Goal: Check status: Check status

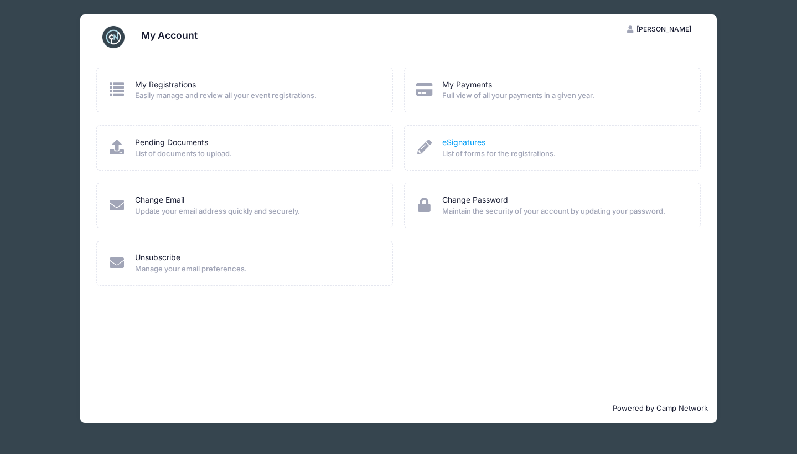
click at [447, 145] on link "eSignatures" at bounding box center [463, 143] width 43 height 12
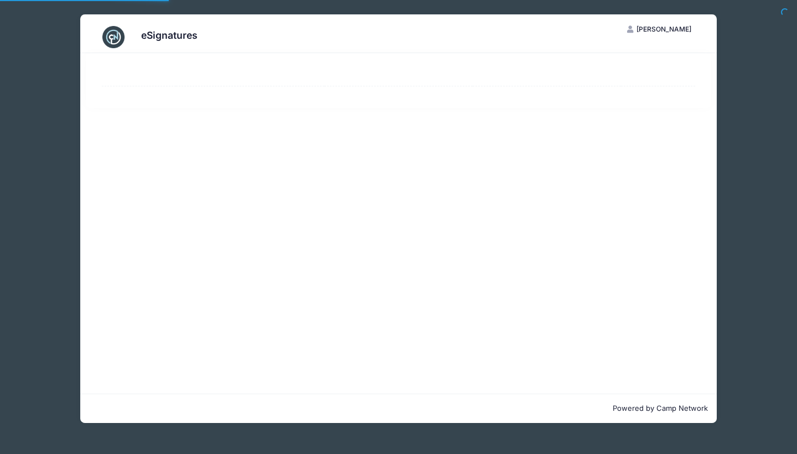
select select "50"
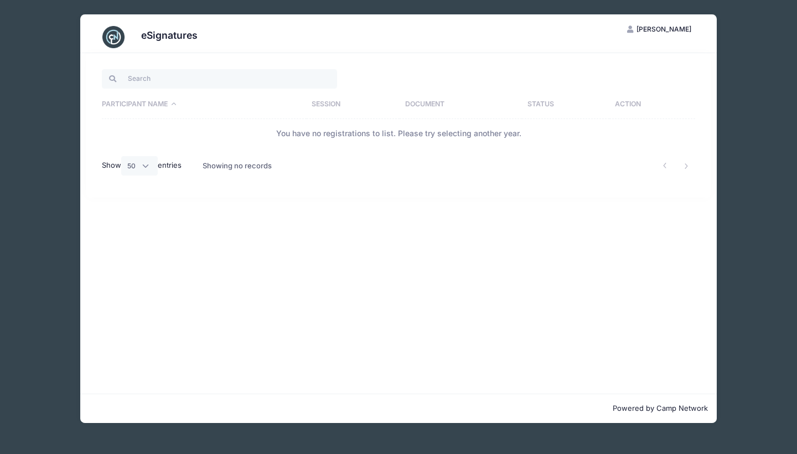
click at [677, 29] on span "[PERSON_NAME]" at bounding box center [664, 29] width 55 height 8
click at [605, 58] on link "My Account" at bounding box center [632, 56] width 128 height 21
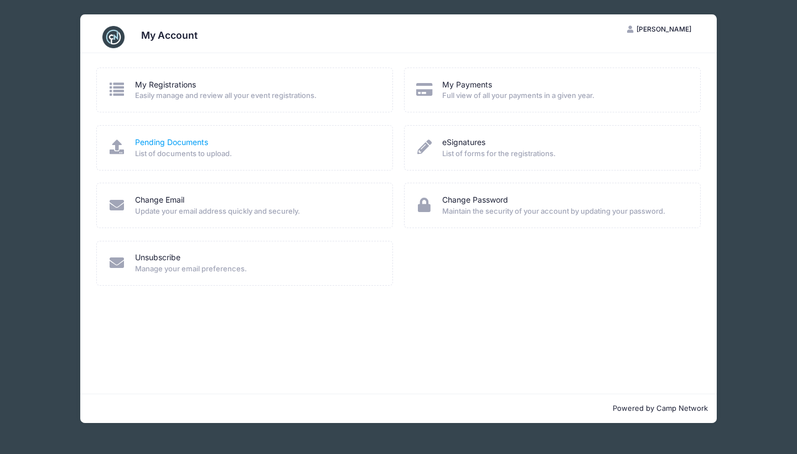
click at [173, 138] on link "Pending Documents" at bounding box center [171, 143] width 73 height 12
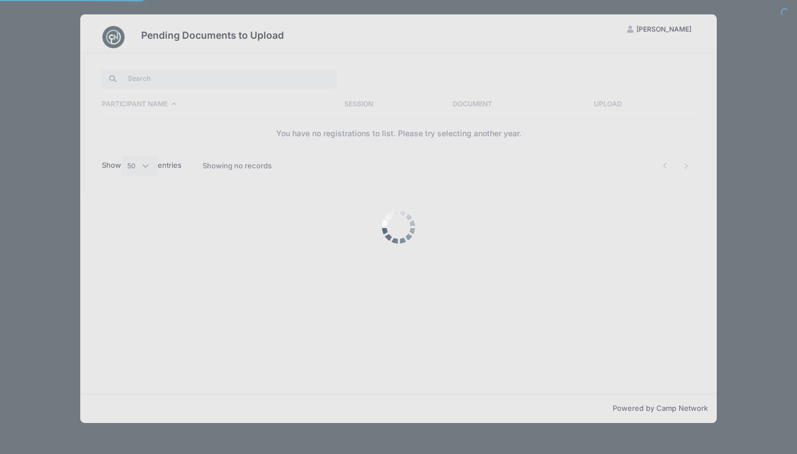
select select "50"
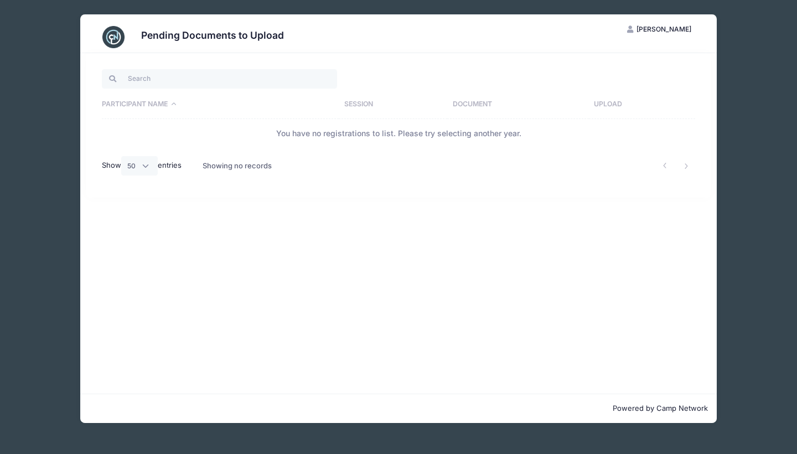
click at [652, 31] on span "[PERSON_NAME]" at bounding box center [664, 29] width 55 height 8
click at [605, 58] on link "My Account" at bounding box center [632, 56] width 128 height 21
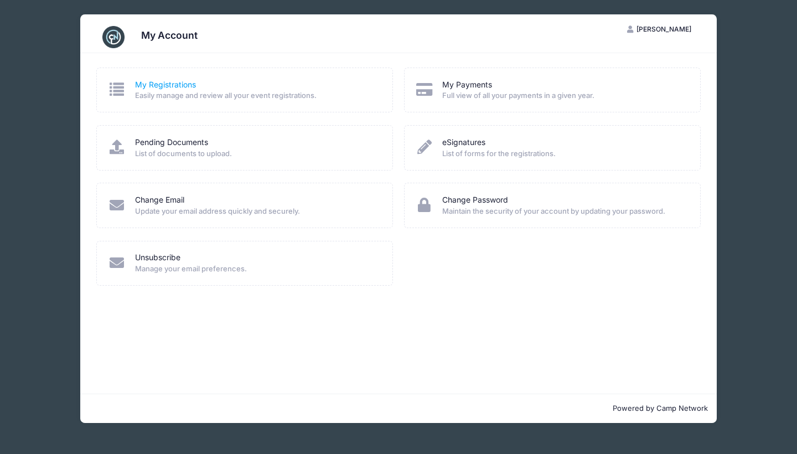
click at [174, 86] on link "My Registrations" at bounding box center [165, 85] width 61 height 12
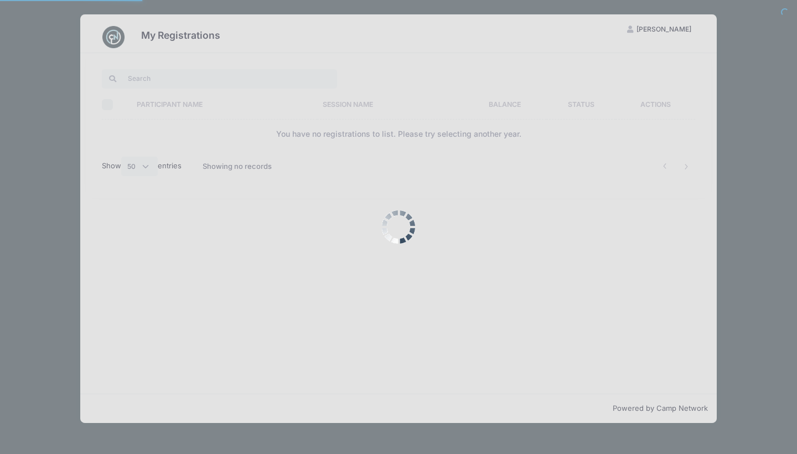
select select "50"
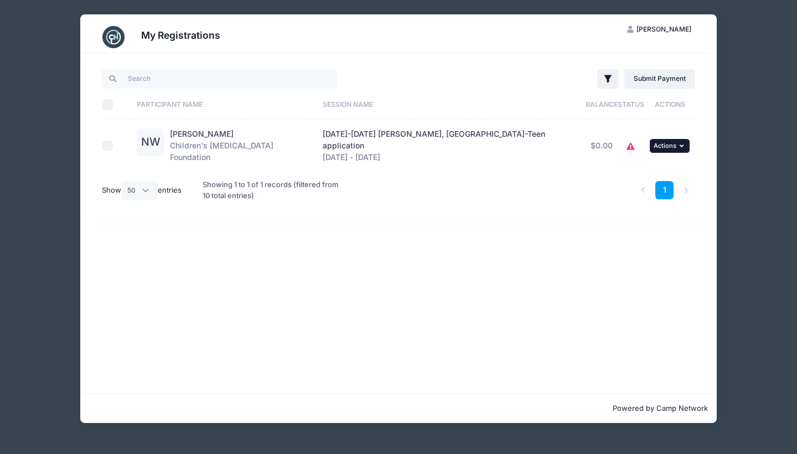
click at [668, 142] on span "Actions" at bounding box center [665, 146] width 23 height 8
click at [635, 167] on link "View Registration" at bounding box center [629, 167] width 100 height 21
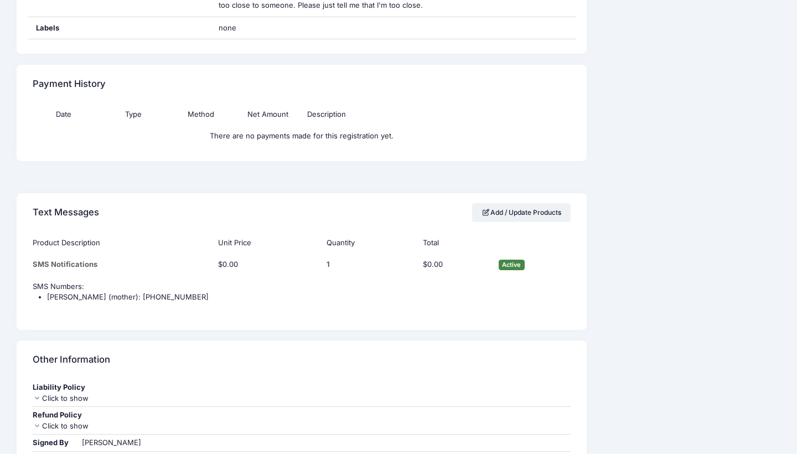
scroll to position [2997, 0]
click at [55, 394] on div "Click to show" at bounding box center [302, 399] width 538 height 11
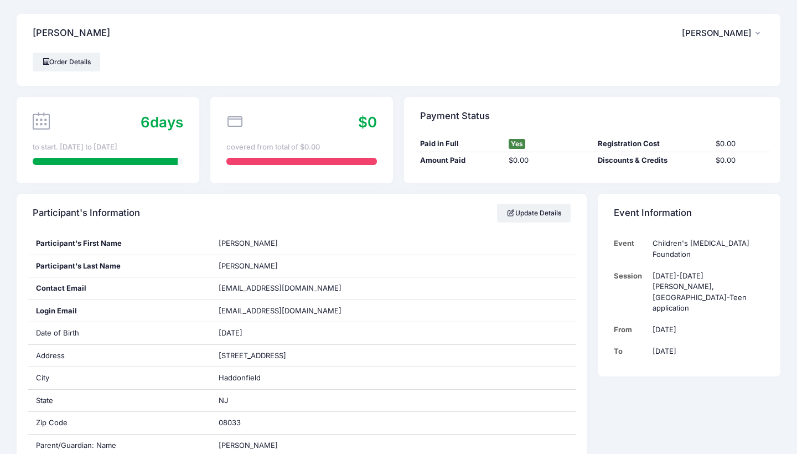
scroll to position [0, 0]
click at [54, 65] on link "Order Details" at bounding box center [67, 62] width 68 height 19
